Goal: Task Accomplishment & Management: Manage account settings

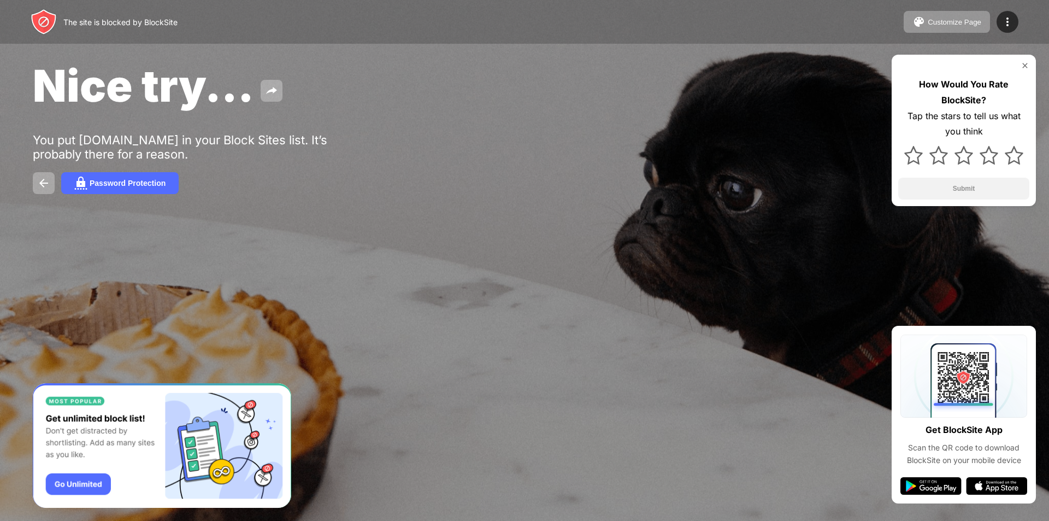
drag, startPoint x: 0, startPoint y: 0, endPoint x: 220, endPoint y: 146, distance: 264.2
click at [220, 146] on div "You put [DOMAIN_NAME] in your Block Sites list. It’s probably there for a reaso…" at bounding box center [202, 147] width 338 height 28
